Goal: Task Accomplishment & Management: Complete application form

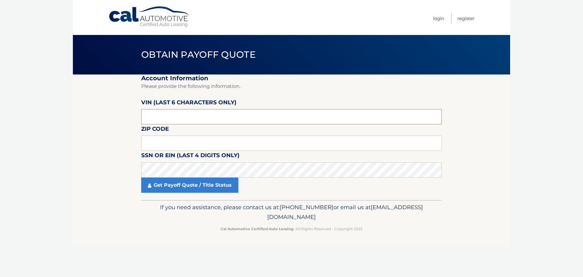
click at [201, 119] on input "text" at bounding box center [291, 116] width 301 height 15
type input "1*****"
click at [246, 144] on input "text" at bounding box center [291, 142] width 301 height 15
type input "11949"
click at [205, 117] on input "text" at bounding box center [291, 116] width 301 height 15
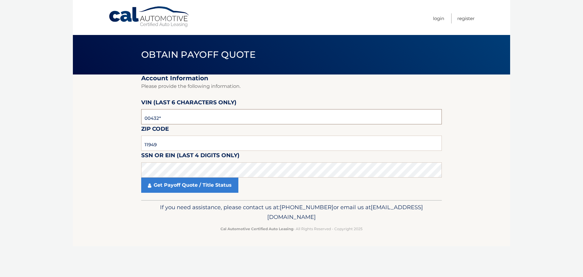
type input "004323"
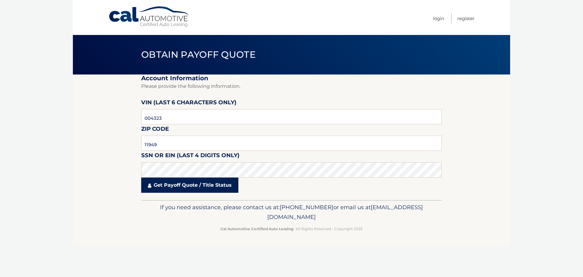
click at [195, 186] on link "Get Payoff Quote / Title Status" at bounding box center [189, 184] width 97 height 15
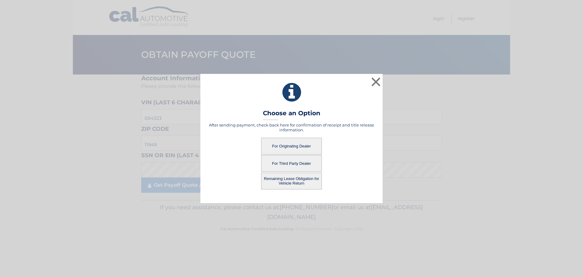
click at [307, 148] on button "For Originating Dealer" at bounding box center [291, 146] width 61 height 17
click at [294, 146] on button "For Originating Dealer" at bounding box center [291, 146] width 61 height 17
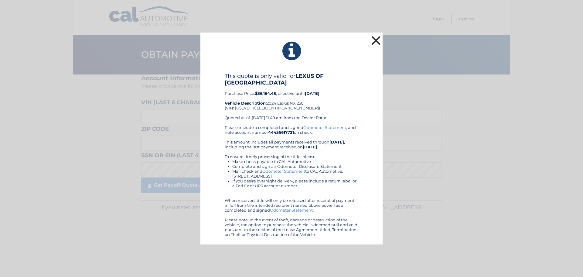
click at [376, 39] on button "×" at bounding box center [376, 40] width 12 height 12
